Goal: Task Accomplishment & Management: Complete application form

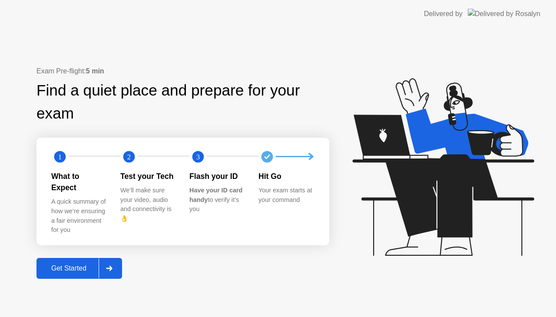
click at [61, 265] on div "Get Started" at bounding box center [69, 269] width 60 height 8
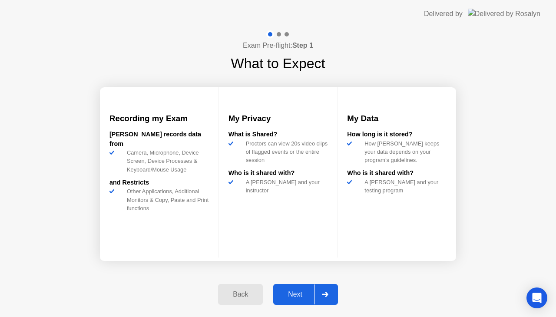
click at [293, 294] on div "Next" at bounding box center [295, 295] width 39 height 8
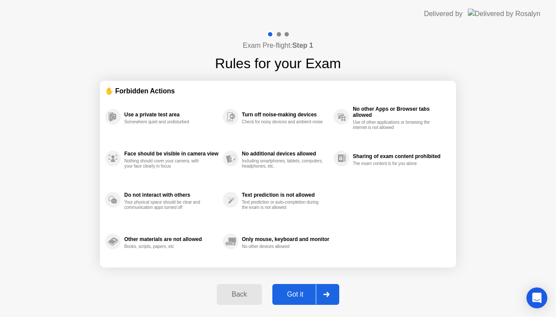
click at [295, 295] on div "Got it" at bounding box center [295, 295] width 41 height 8
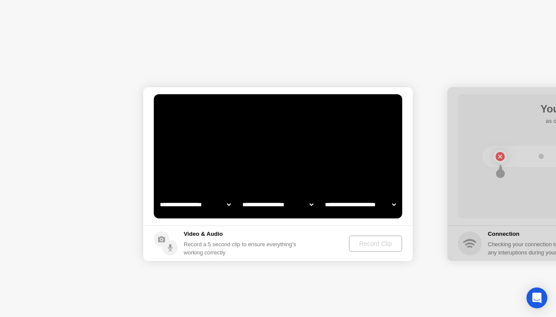
select select "**********"
select select "*******"
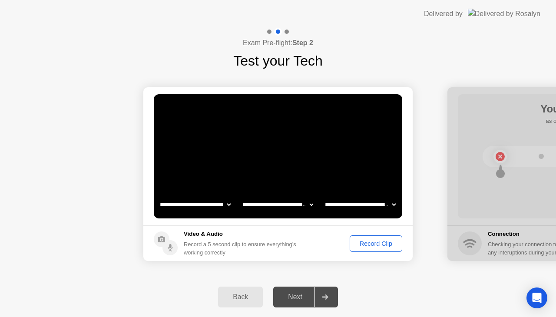
click at [377, 242] on div "Record Clip" at bounding box center [376, 243] width 46 height 7
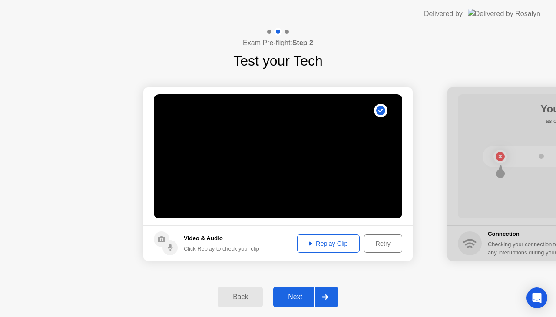
click at [348, 245] on div "Replay Clip" at bounding box center [328, 243] width 56 height 7
click at [310, 295] on div "Next" at bounding box center [295, 297] width 39 height 8
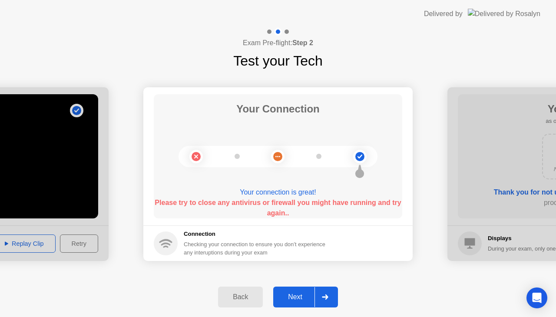
click at [213, 243] on div "Checking your connection to ensure you don’t experience any interuptions during…" at bounding box center [257, 248] width 147 height 17
drag, startPoint x: 277, startPoint y: 212, endPoint x: 298, endPoint y: 221, distance: 22.6
click at [280, 213] on b "Please try to close any antivirus or firewall you might have running and try ag…" at bounding box center [278, 208] width 246 height 18
click at [244, 211] on div "Please try to close any antivirus or firewall you might have running and try ag…" at bounding box center [278, 208] width 248 height 21
click at [291, 189] on div "Your connection is great!" at bounding box center [278, 192] width 248 height 10
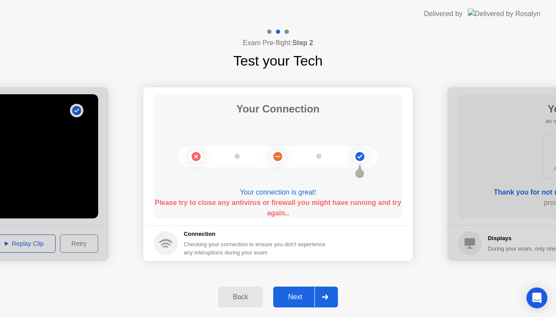
click at [291, 189] on div "Your connection is great!" at bounding box center [278, 192] width 248 height 10
click at [290, 189] on div "Your connection is great!" at bounding box center [278, 192] width 248 height 10
click at [295, 162] on icon at bounding box center [277, 156] width 35 height 35
click at [302, 190] on div "Your connection is great!" at bounding box center [278, 192] width 248 height 10
click at [301, 299] on div "Next" at bounding box center [295, 297] width 39 height 8
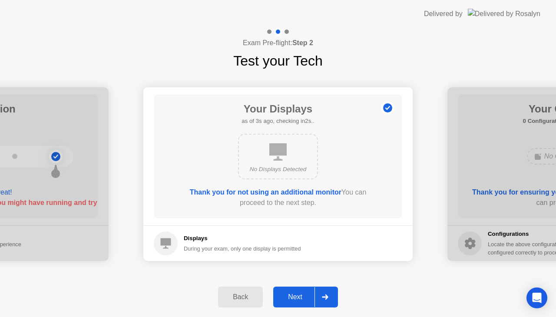
click at [315, 286] on div "Back Next" at bounding box center [278, 297] width 556 height 40
click at [315, 288] on button "Next" at bounding box center [305, 297] width 65 height 21
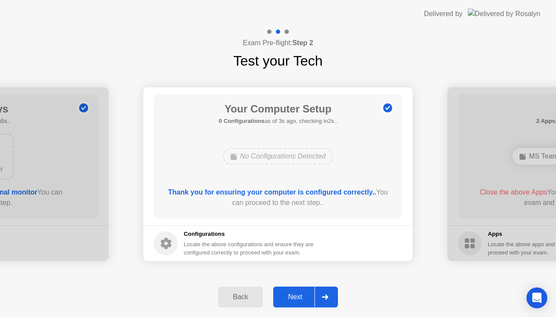
click at [299, 298] on div "Next" at bounding box center [295, 297] width 39 height 8
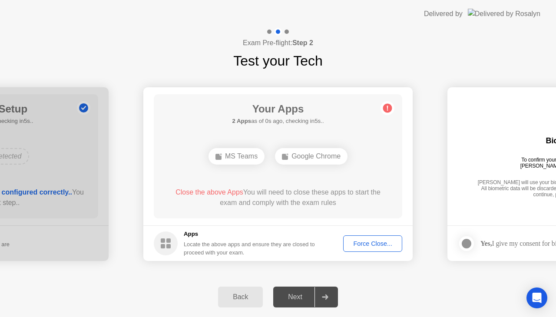
click at [360, 245] on div "Force Close..." at bounding box center [372, 243] width 53 height 7
click at [360, 238] on button "Force Close..." at bounding box center [372, 243] width 59 height 17
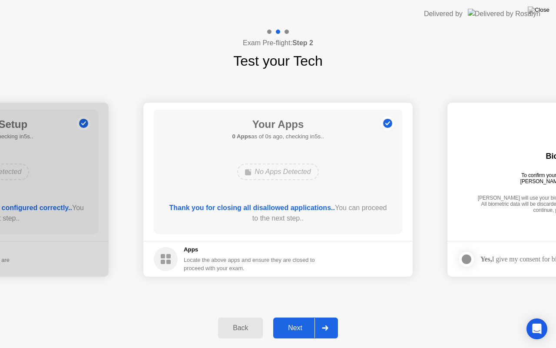
click at [315, 317] on div at bounding box center [325, 328] width 21 height 20
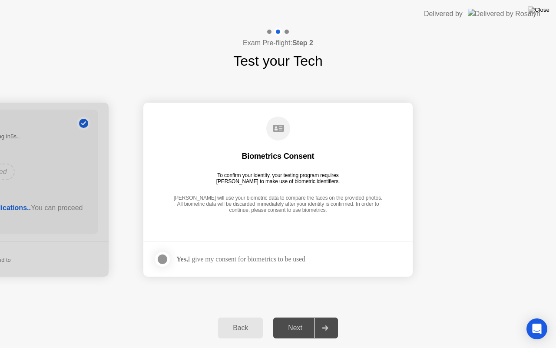
click at [167, 260] on div at bounding box center [162, 259] width 10 height 10
click at [309, 317] on div "Next" at bounding box center [295, 328] width 39 height 8
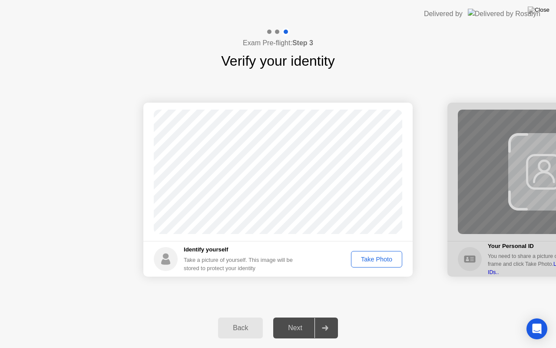
click at [373, 262] on div "Take Photo" at bounding box center [376, 258] width 45 height 7
click at [303, 317] on button "Next" at bounding box center [305, 327] width 65 height 21
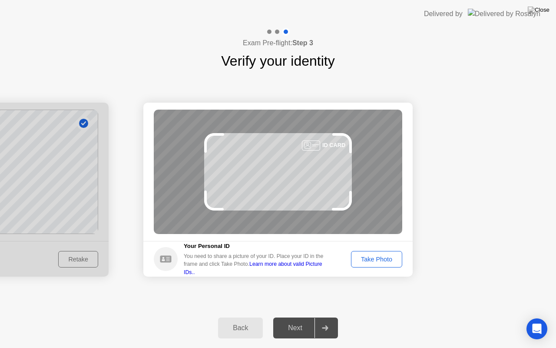
click at [379, 257] on div "Take Photo" at bounding box center [376, 258] width 45 height 7
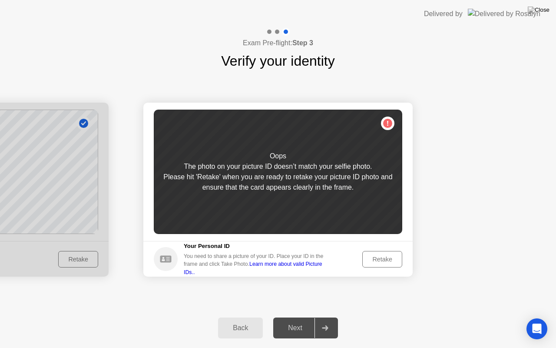
click at [383, 259] on div "Retake" at bounding box center [382, 258] width 34 height 7
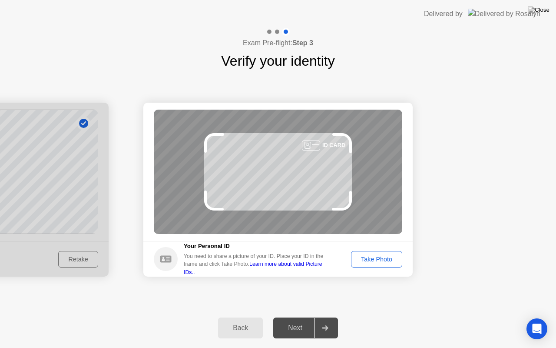
click at [379, 262] on div "Take Photo" at bounding box center [376, 258] width 45 height 7
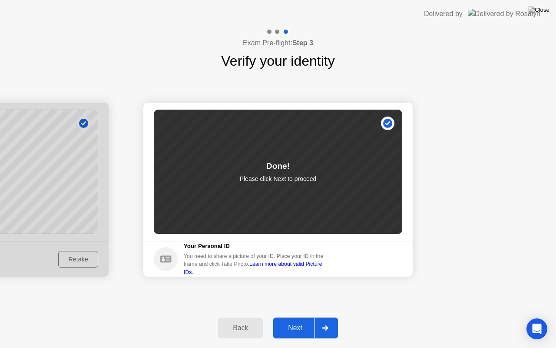
click at [295, 317] on button "Next" at bounding box center [305, 327] width 65 height 21
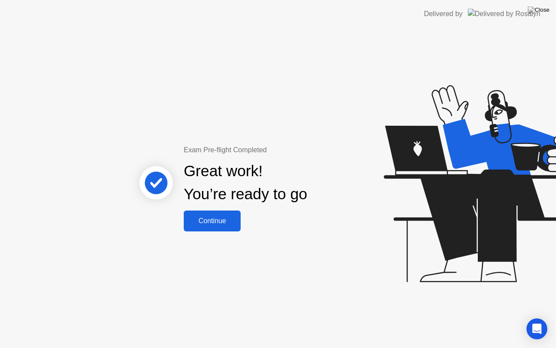
click at [219, 223] on div "Continue" at bounding box center [212, 221] width 52 height 8
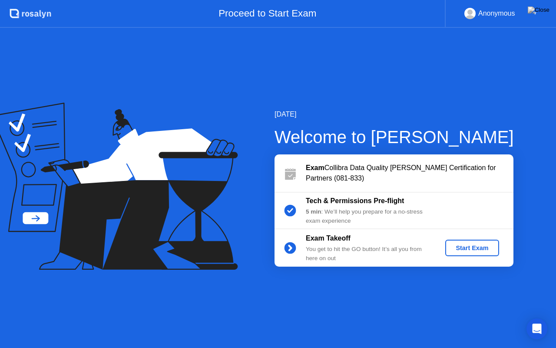
click at [475, 248] on div "Start Exam" at bounding box center [472, 247] width 46 height 7
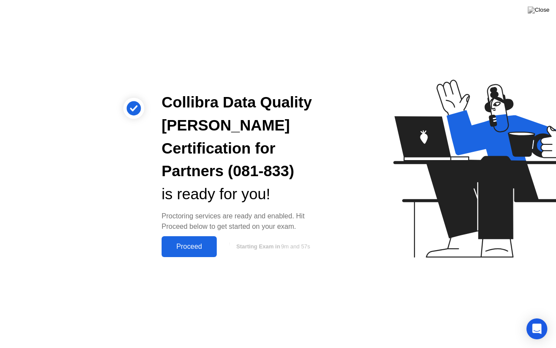
click at [188, 245] on div "Proceed" at bounding box center [189, 246] width 50 height 8
